Goal: Information Seeking & Learning: Understand process/instructions

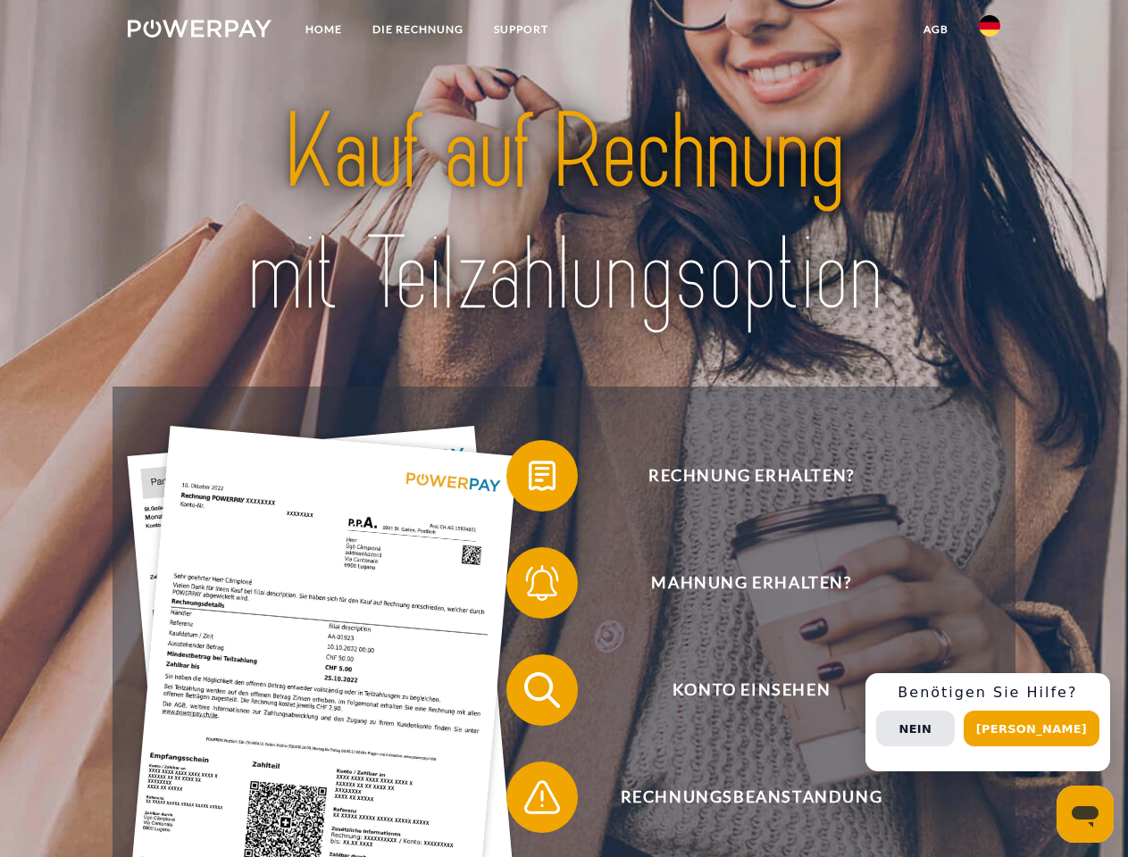
click at [199, 31] on img at bounding box center [200, 29] width 144 height 18
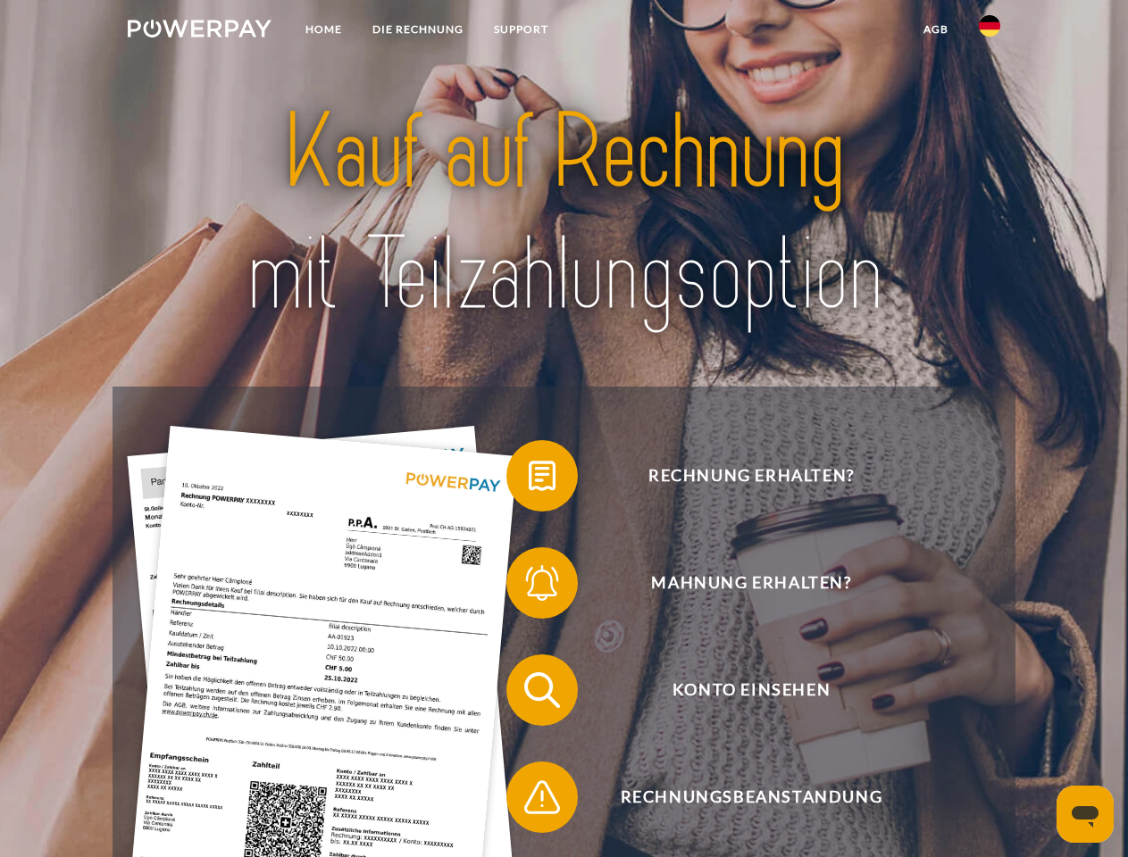
click at [989, 31] on img at bounding box center [989, 25] width 21 height 21
click at [935, 29] on link "agb" at bounding box center [935, 29] width 55 height 32
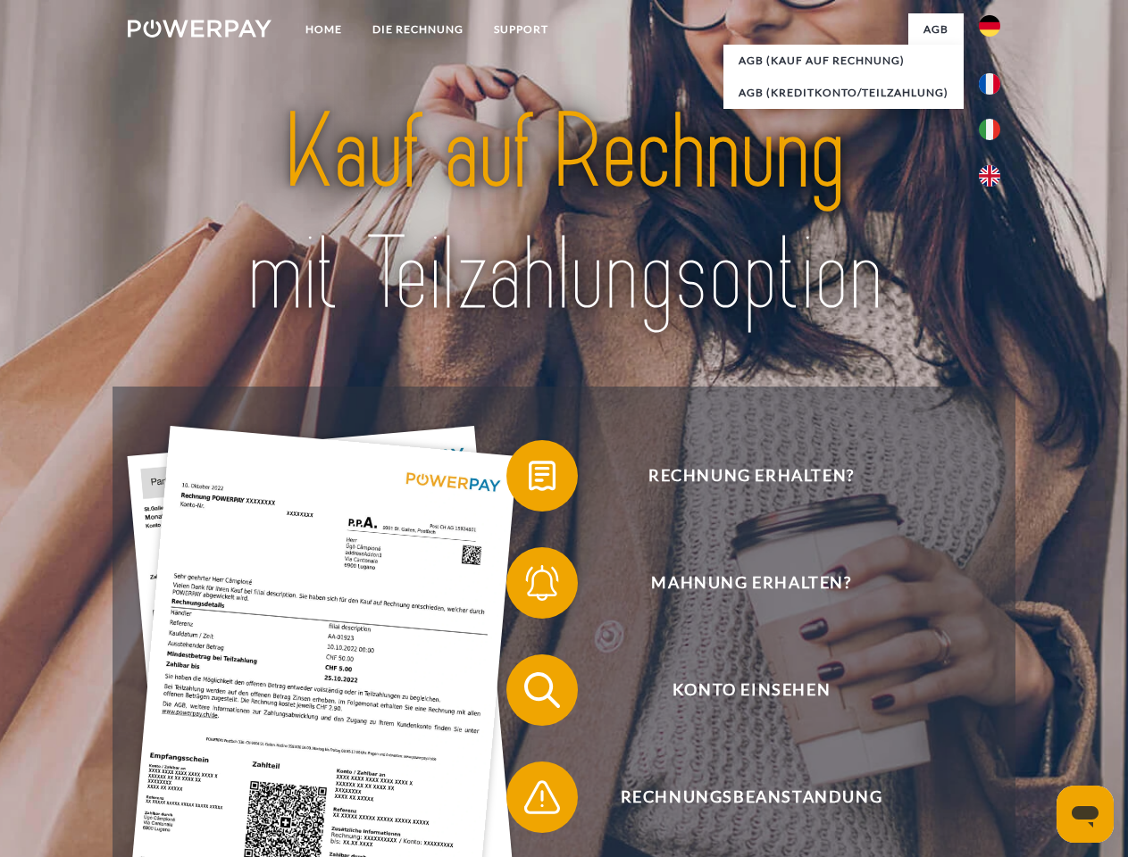
click at [529, 480] on span at bounding box center [515, 475] width 89 height 89
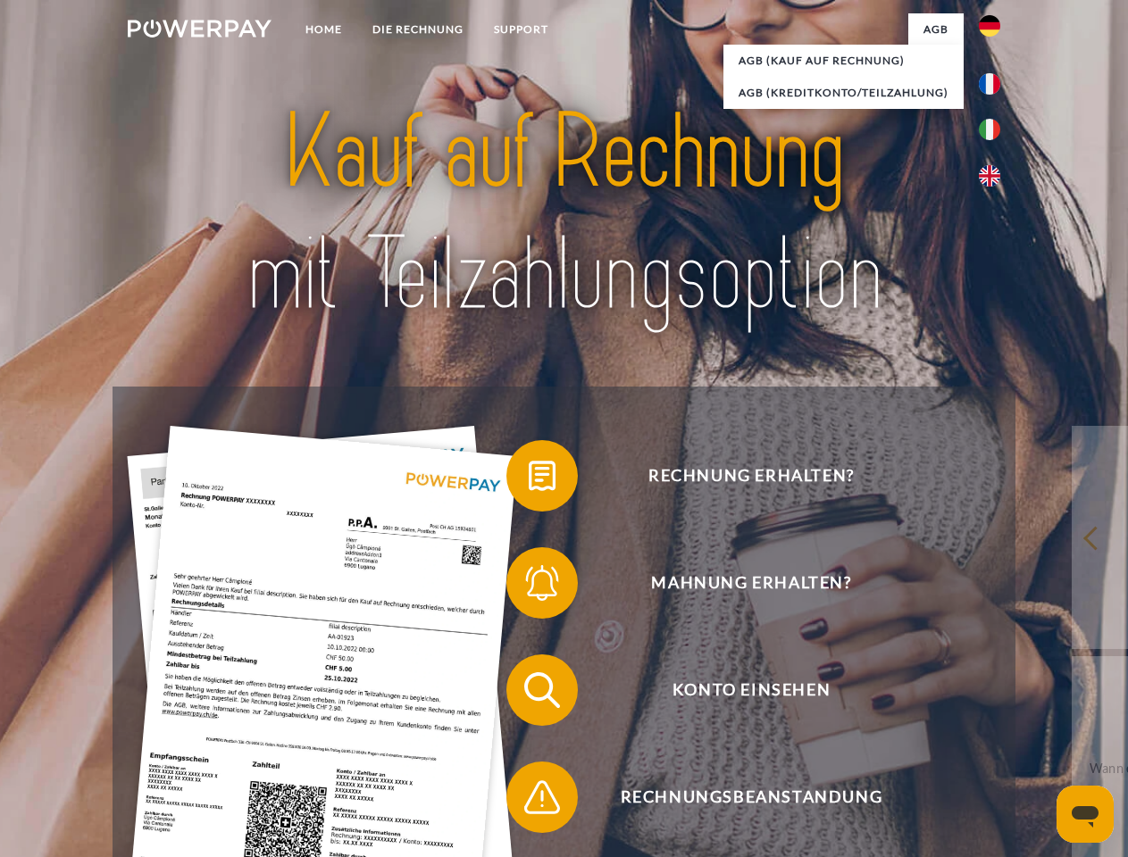
click at [529, 587] on span at bounding box center [515, 582] width 89 height 89
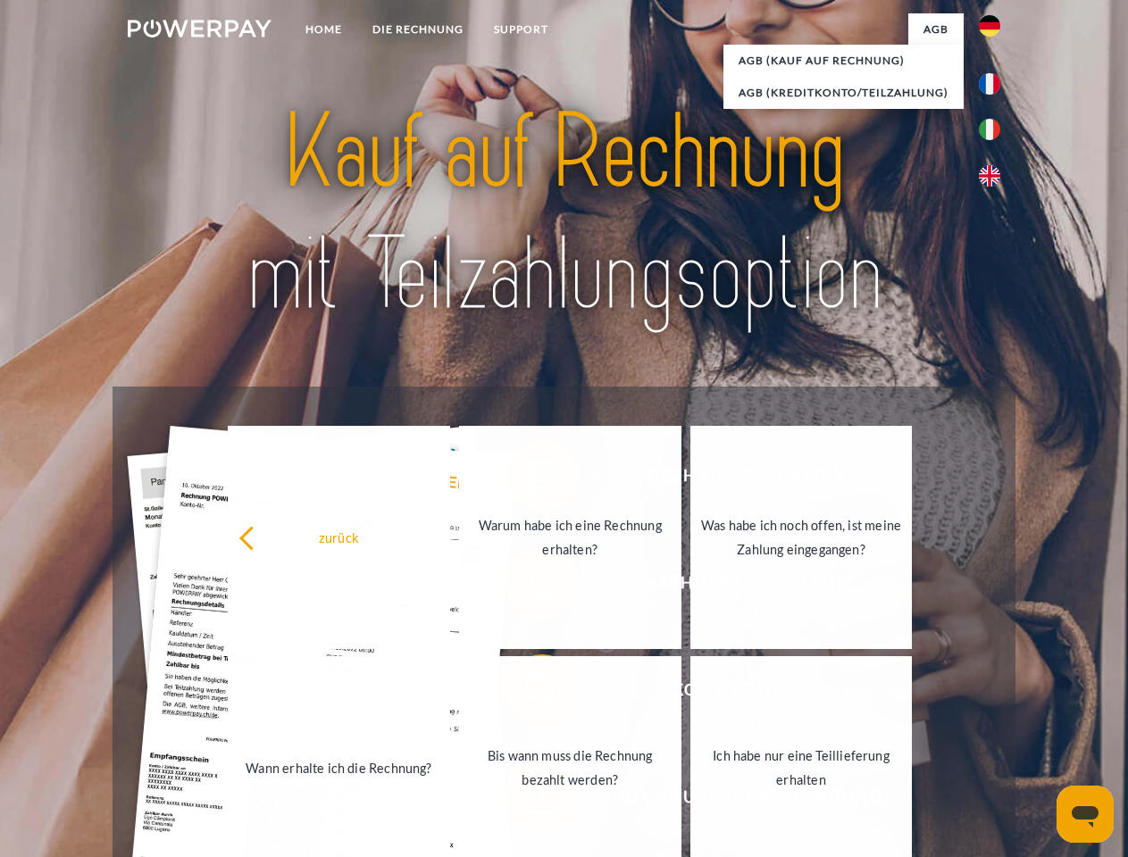
click at [529, 694] on link "Bis wann muss die Rechnung bezahlt werden?" at bounding box center [570, 767] width 222 height 223
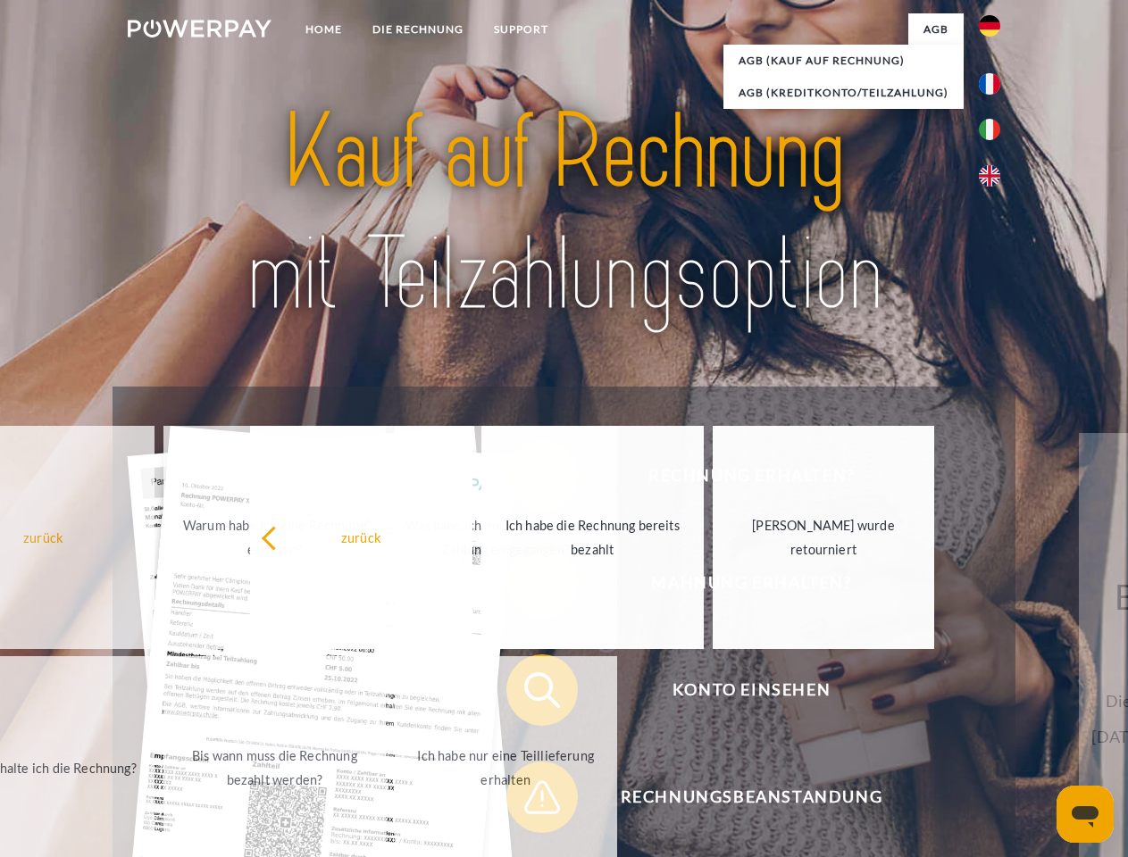
click at [529, 801] on span at bounding box center [515, 797] width 89 height 89
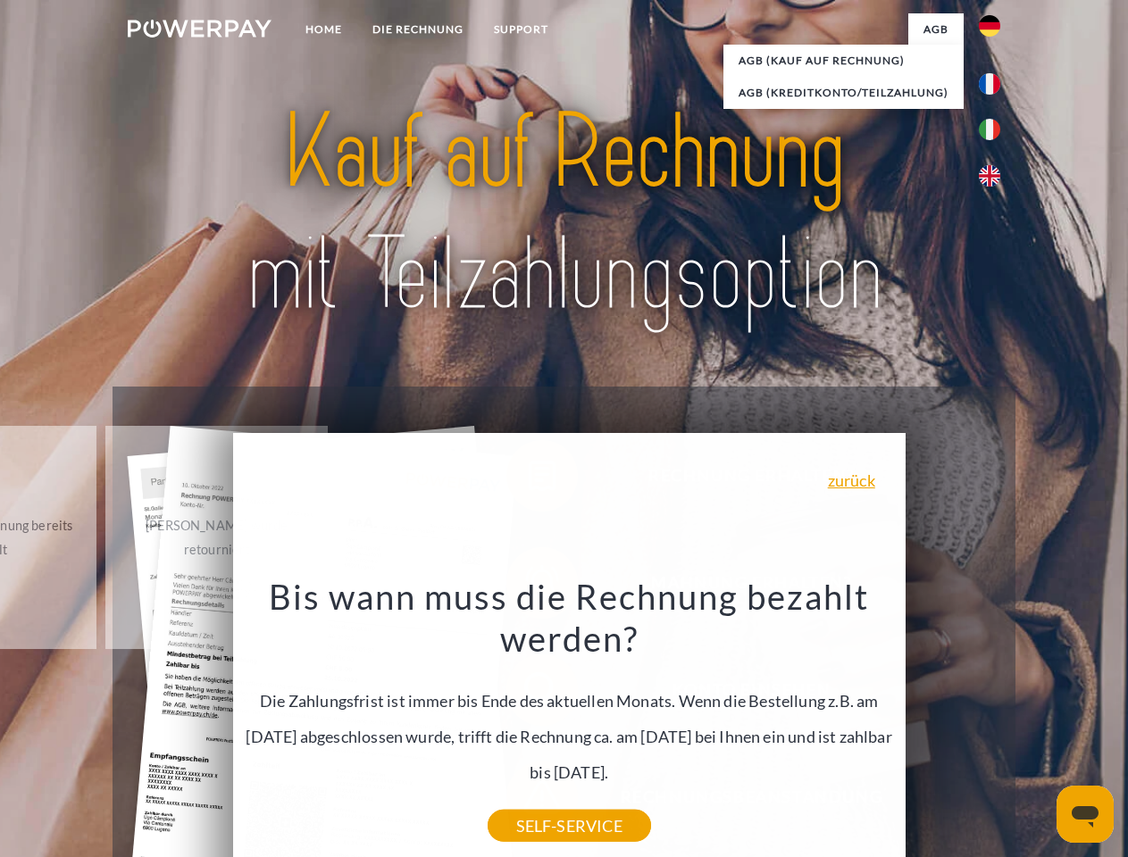
click at [994, 722] on div "Rechnung erhalten? Mahnung erhalten? Konto einsehen" at bounding box center [564, 744] width 902 height 714
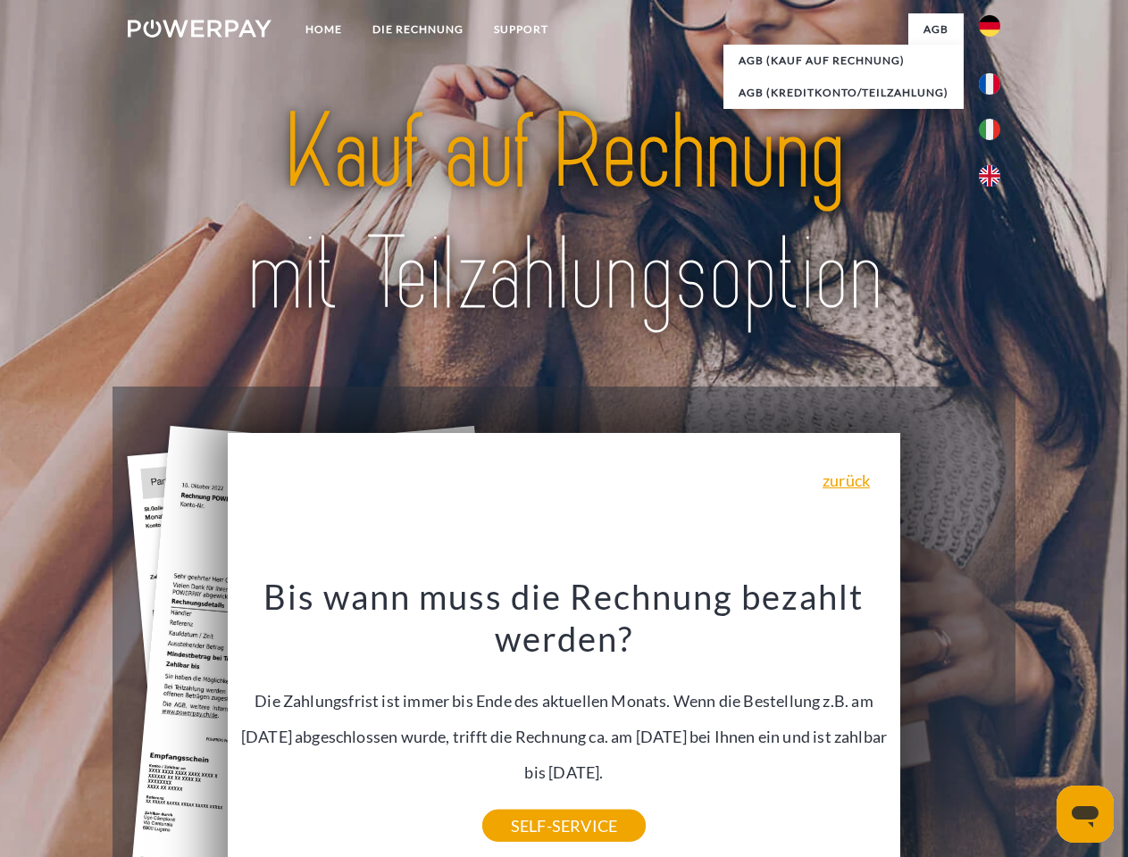
click at [950, 726] on span "Konto einsehen" at bounding box center [751, 690] width 438 height 71
click at [1038, 729] on header "Home DIE RECHNUNG SUPPORT" at bounding box center [564, 616] width 1128 height 1233
